Goal: Information Seeking & Learning: Learn about a topic

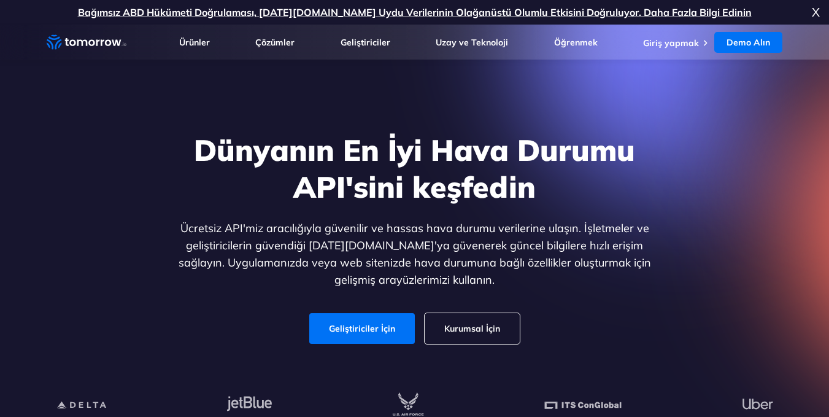
scroll to position [123, 0]
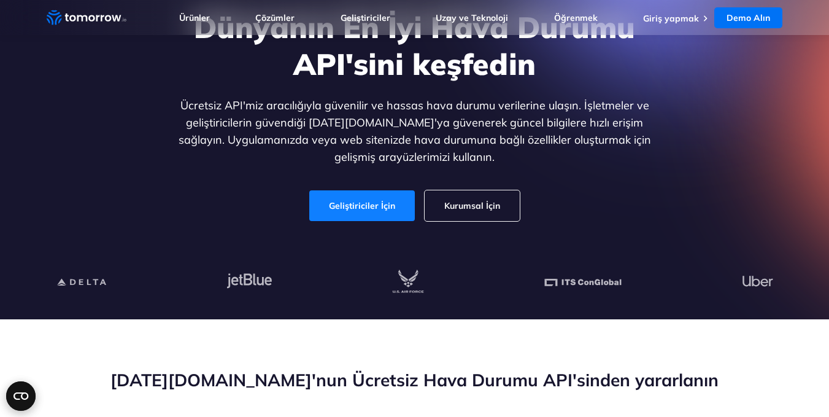
click at [381, 206] on font "Geliştiriciler İçin" at bounding box center [362, 205] width 66 height 11
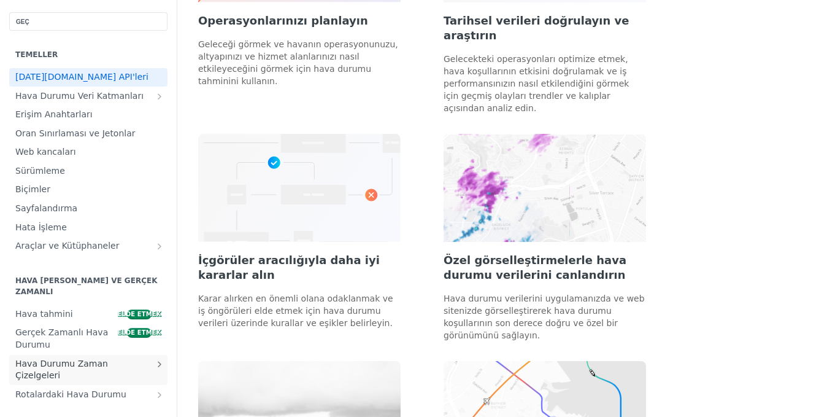
scroll to position [61, 0]
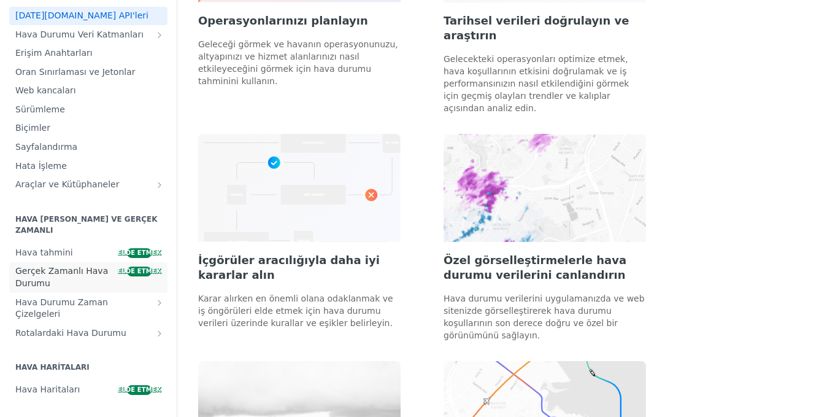
click at [86, 274] on font "Gerçek Zamanlı Hava Durumu" at bounding box center [61, 277] width 93 height 22
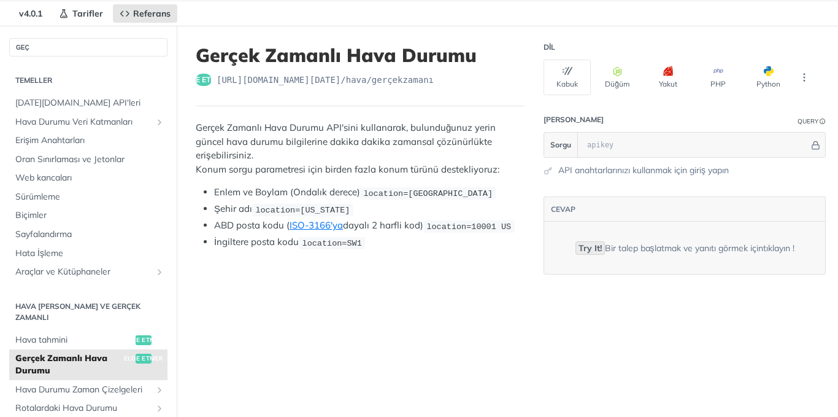
scroll to position [61, 0]
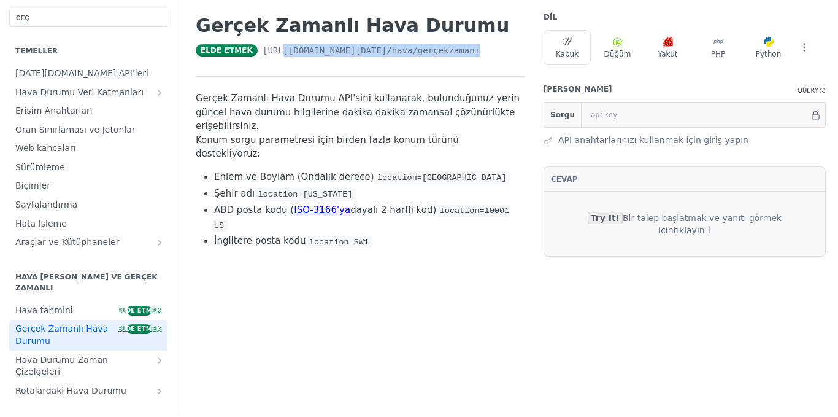
drag, startPoint x: 437, startPoint y: 57, endPoint x: 234, endPoint y: 53, distance: 202.5
click at [234, 53] on div "elde etmek [URL][DOMAIN_NAME][DATE] /hava/gerçekzamanı" at bounding box center [360, 50] width 329 height 12
click at [263, 53] on font "[URL][DOMAIN_NAME][DATE]" at bounding box center [325, 50] width 124 height 10
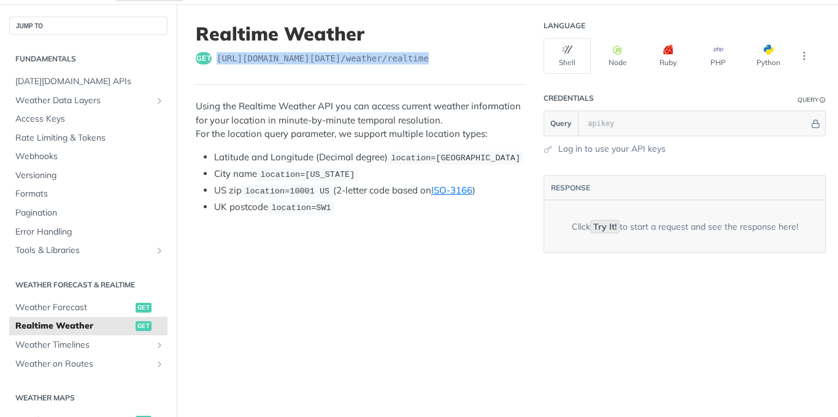
drag, startPoint x: 431, startPoint y: 53, endPoint x: 217, endPoint y: 56, distance: 214.2
click at [217, 56] on div "get [URL][DOMAIN_NAME][DATE] /weather/realtime" at bounding box center [360, 58] width 329 height 12
copy span "[URL][DOMAIN_NAME][DATE] /weather/realtime"
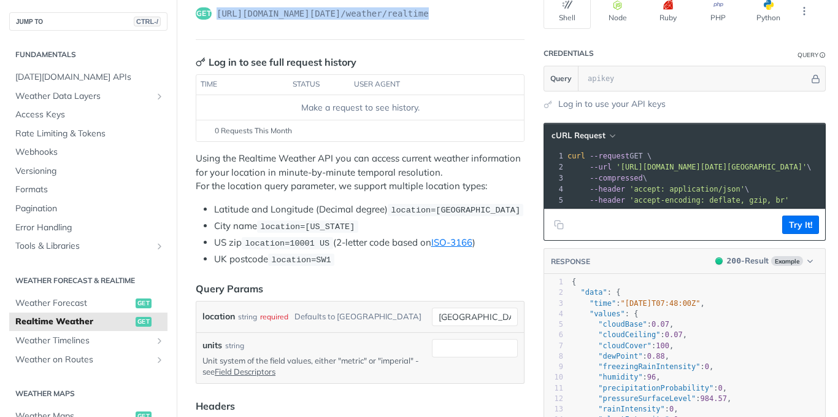
scroll to position [123, 0]
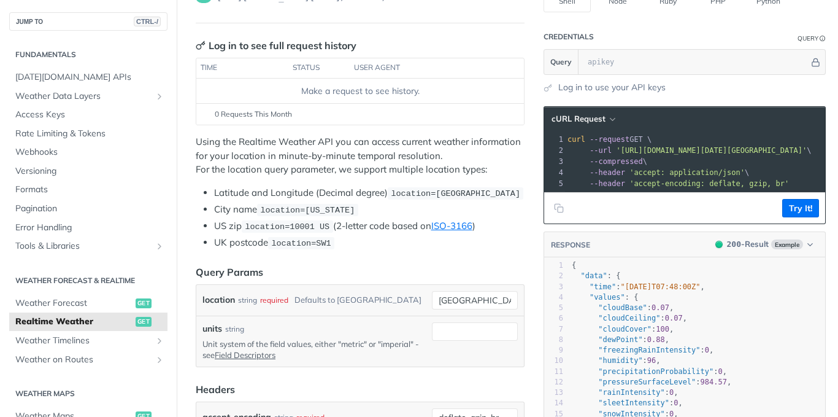
click at [309, 90] on div "Make a request to see history." at bounding box center [360, 91] width 318 height 13
drag, startPoint x: 337, startPoint y: 210, endPoint x: 304, endPoint y: 212, distance: 32.5
click at [304, 212] on span "location=[US_STATE]" at bounding box center [307, 210] width 94 height 9
copy span "[US_STATE]"
